Goal: Navigation & Orientation: Find specific page/section

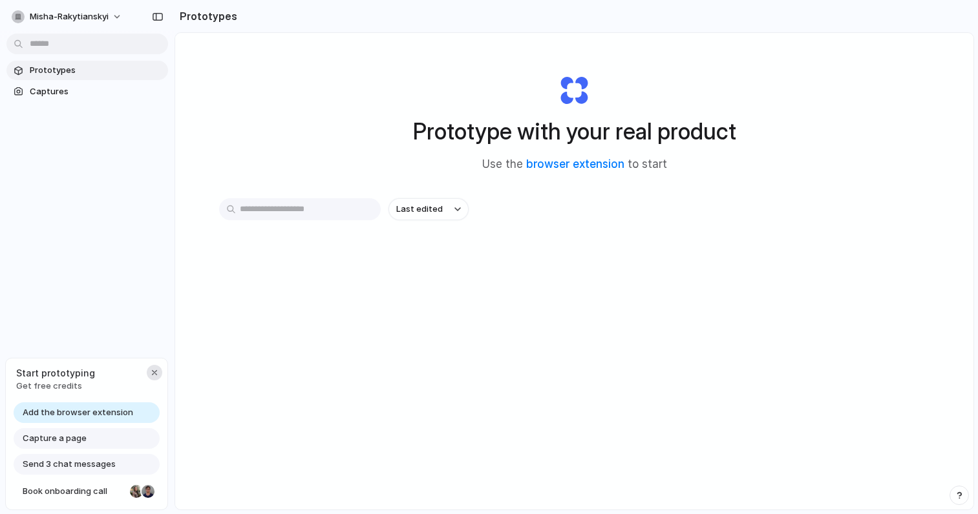
click at [156, 370] on div "button" at bounding box center [154, 373] width 10 height 10
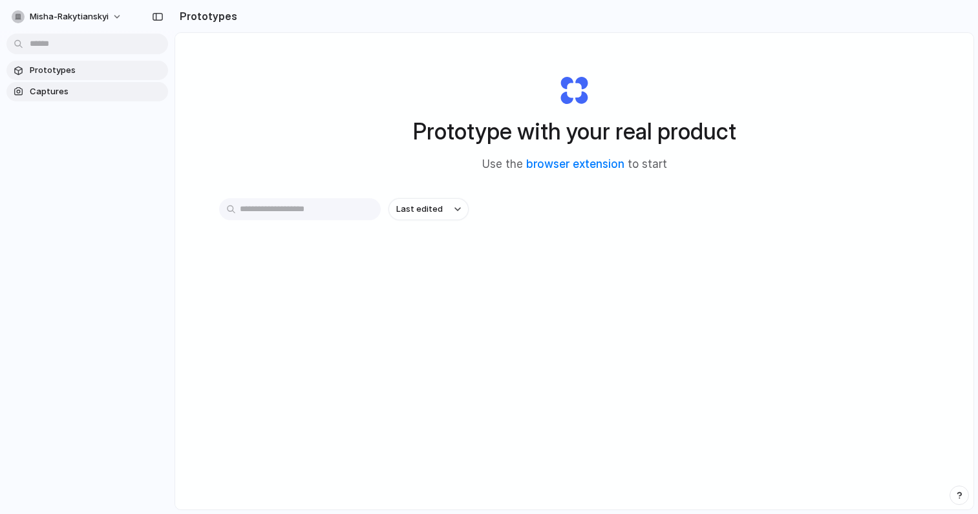
click at [68, 91] on span "Captures" at bounding box center [96, 91] width 133 height 13
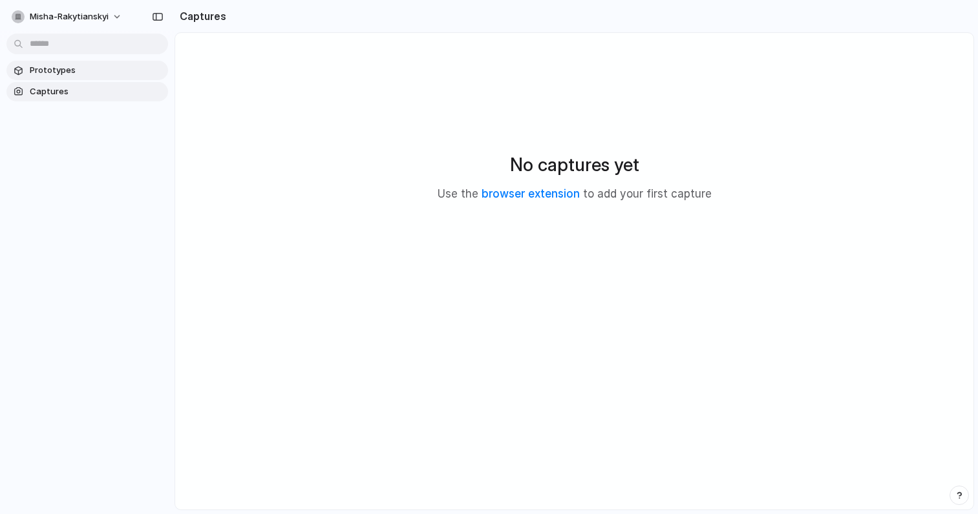
click at [72, 72] on span "Prototypes" at bounding box center [96, 70] width 133 height 13
